Goal: Task Accomplishment & Management: Use online tool/utility

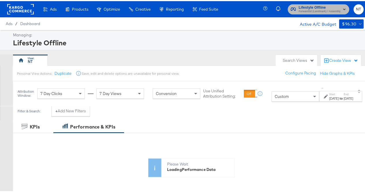
click at [313, 7] on span "Lifestyle Offline" at bounding box center [320, 6] width 42 height 6
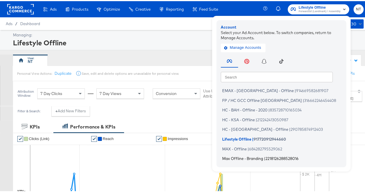
click at [237, 158] on span "Max Offline - Branding" at bounding box center [242, 157] width 41 height 5
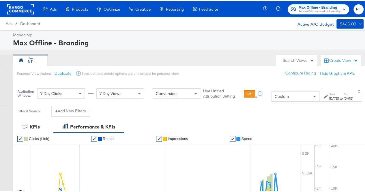
click at [329, 96] on div "[DATE]" at bounding box center [334, 97] width 10 height 5
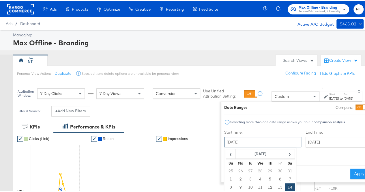
click at [252, 143] on input "[DATE]" at bounding box center [262, 141] width 77 height 10
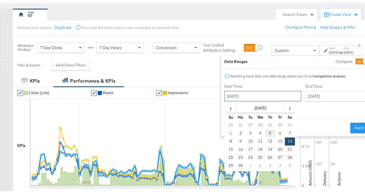
scroll to position [50, 0]
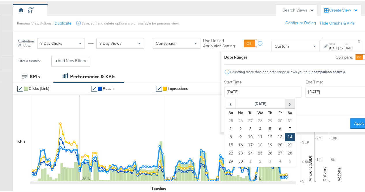
click at [285, 100] on span "›" at bounding box center [289, 102] width 9 height 9
click at [236, 117] on td "1" at bounding box center [241, 120] width 10 height 8
type input "[DATE]"
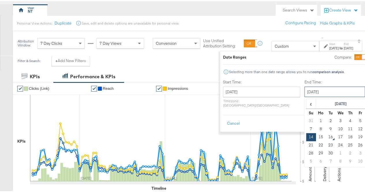
click at [305, 89] on input "[DATE]" at bounding box center [335, 90] width 61 height 10
click at [316, 136] on td "15" at bounding box center [321, 136] width 10 height 8
type input "[DATE]"
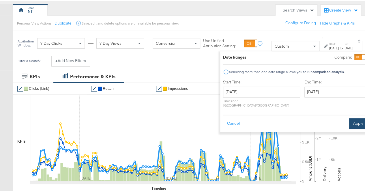
click at [349, 120] on button "Apply" at bounding box center [358, 122] width 18 height 10
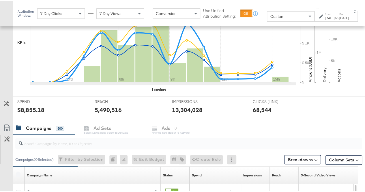
scroll to position [176, 0]
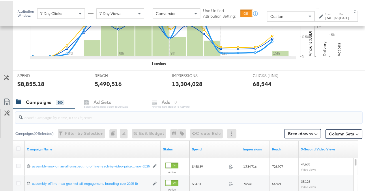
click at [53, 115] on input "search" at bounding box center [177, 113] width 309 height 11
paste input "branding-sep-2025"
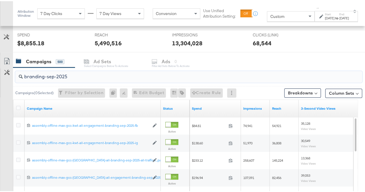
scroll to position [219, 0]
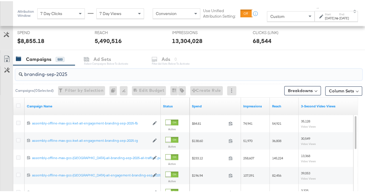
type input "branding-sep-2025"
click at [0, 109] on div "Customize KPIs Export as CSV" at bounding box center [6, 154] width 13 height 205
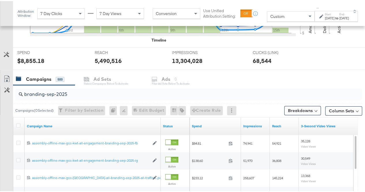
scroll to position [197, 0]
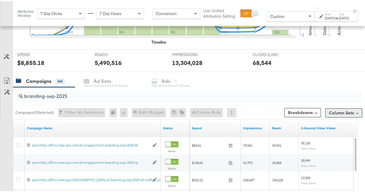
click at [339, 111] on button "Column Sets" at bounding box center [343, 111] width 37 height 9
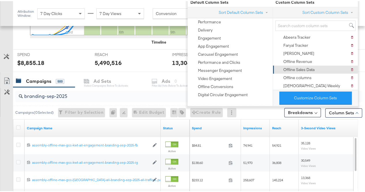
scroll to position [0, 0]
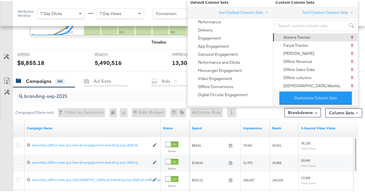
click at [305, 35] on div "Abeera Tracker" at bounding box center [296, 35] width 27 height 5
click at [293, 34] on div "Abeera Tracker" at bounding box center [296, 35] width 27 height 5
click at [302, 34] on div "Abeera Tracker" at bounding box center [296, 35] width 27 height 5
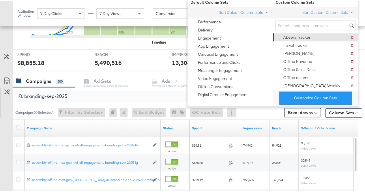
click at [302, 34] on div "Abeera Tracker" at bounding box center [296, 35] width 27 height 5
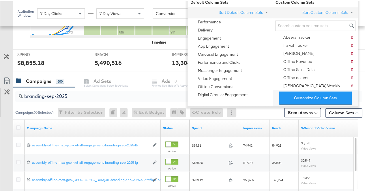
click at [140, 56] on div "REACH REACH 5,490,516" at bounding box center [128, 59] width 77 height 22
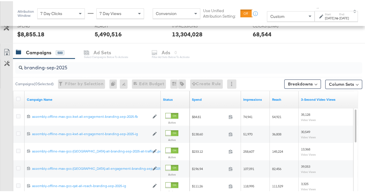
scroll to position [224, 0]
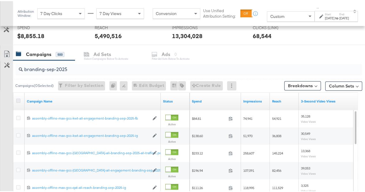
click at [18, 97] on icon at bounding box center [18, 99] width 4 height 4
click at [0, 0] on input "checkbox" at bounding box center [0, 0] width 0 height 0
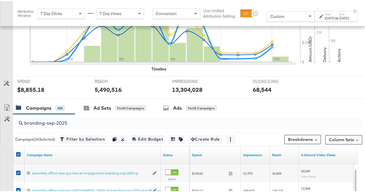
scroll to position [170, 0]
click at [6, 105] on icon at bounding box center [6, 106] width 7 height 7
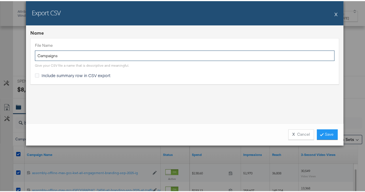
click at [70, 55] on input "Campaigns" at bounding box center [185, 54] width 300 height 11
paste input "branding-sep-2025"
type input "branding-sep-2025"
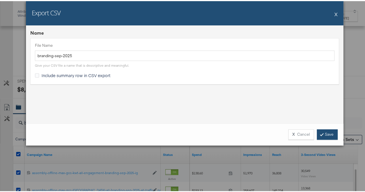
click at [325, 132] on link "Save" at bounding box center [327, 133] width 21 height 10
